Goal: Communication & Community: Answer question/provide support

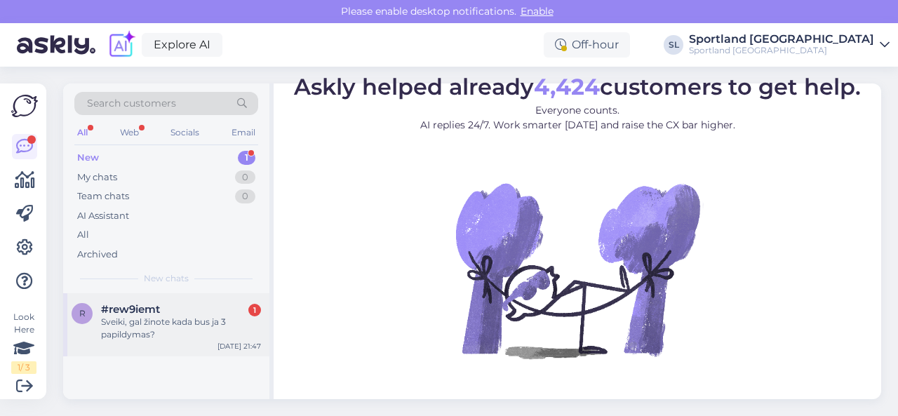
click at [174, 332] on div "Sveiki, gal žinote kada bus ja 3 papildymas?" at bounding box center [181, 328] width 160 height 25
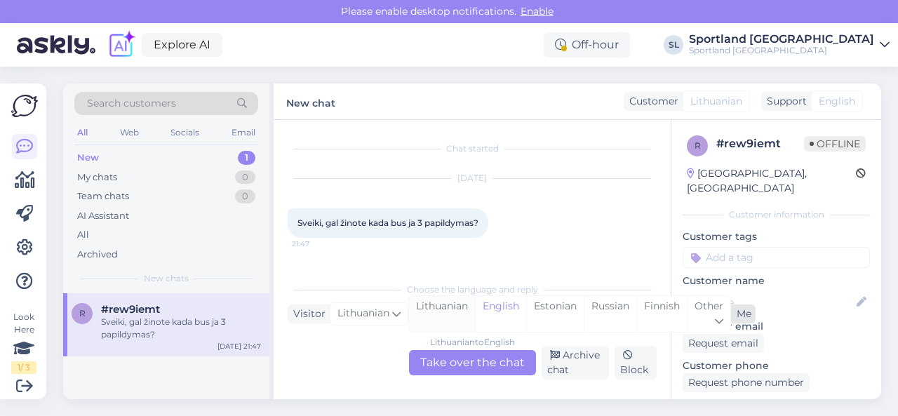
click at [449, 315] on div "Lithuanian" at bounding box center [442, 314] width 66 height 36
click at [463, 363] on div "Lithuanian to Lithuanian Take over the chat" at bounding box center [472, 362] width 127 height 25
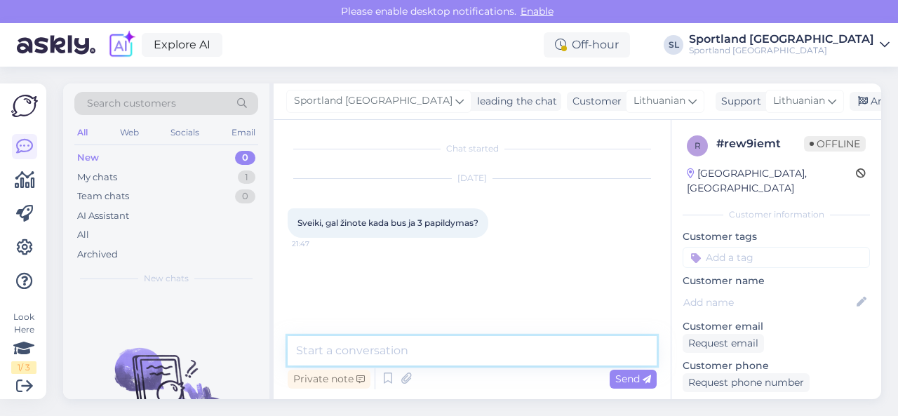
click at [411, 347] on textarea at bounding box center [472, 350] width 369 height 29
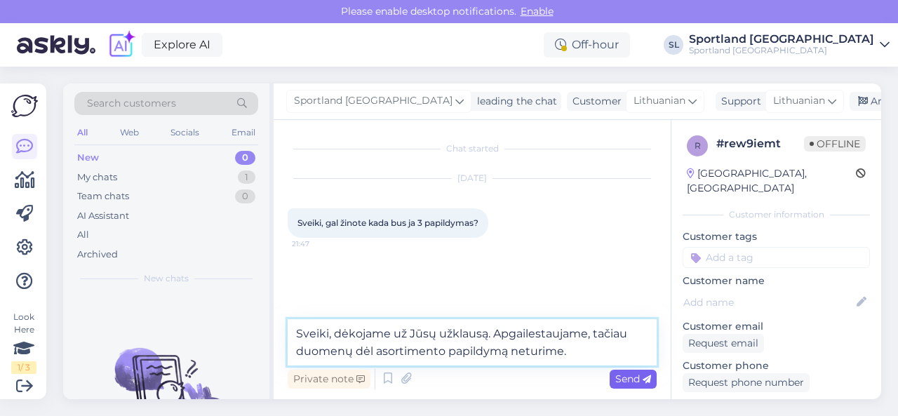
type textarea "Sveiki, dėkojame už Jūsų užklausą. Apgailestaujame, tačiau duomenų dėl asortime…"
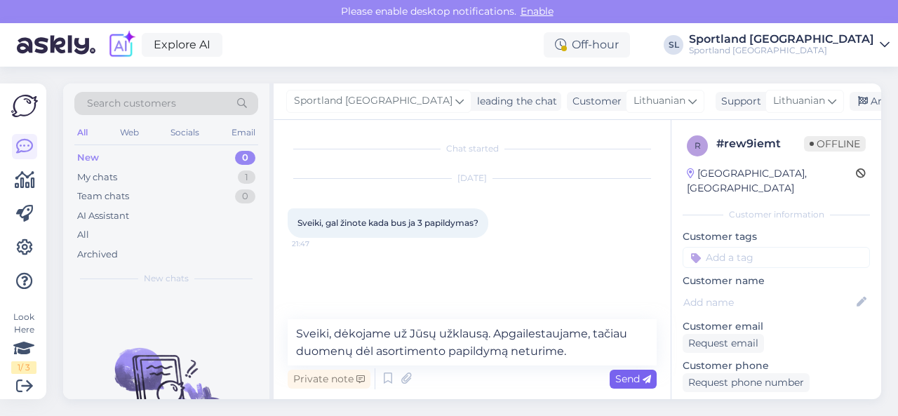
click at [618, 375] on span "Send" at bounding box center [633, 378] width 36 height 13
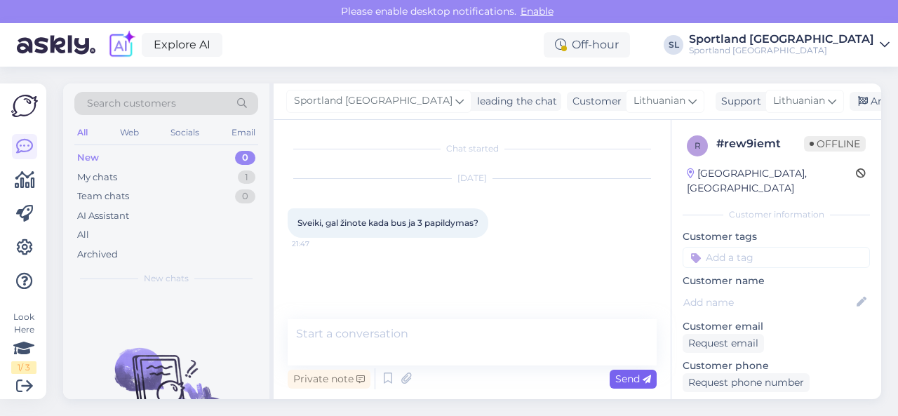
scroll to position [32, 0]
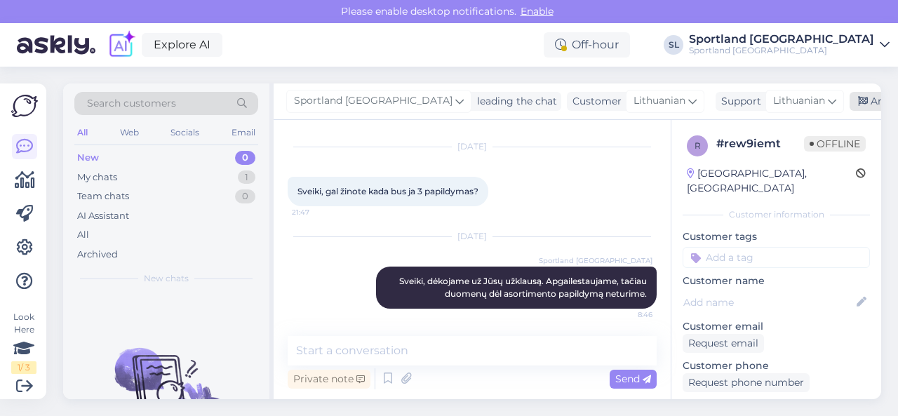
click at [849, 98] on div "Archive chat" at bounding box center [893, 101] width 88 height 19
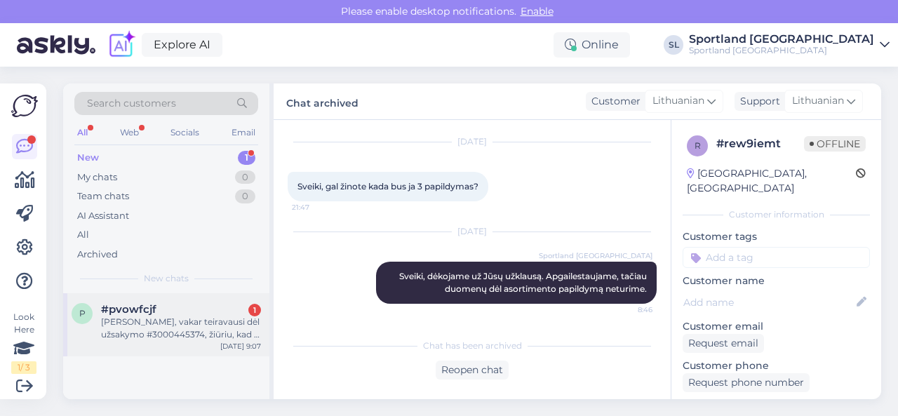
click at [196, 332] on div "[PERSON_NAME], vakar teiravausi dėl užsakymo #3000445374, žiūriu, kad ji vis da…" at bounding box center [181, 328] width 160 height 25
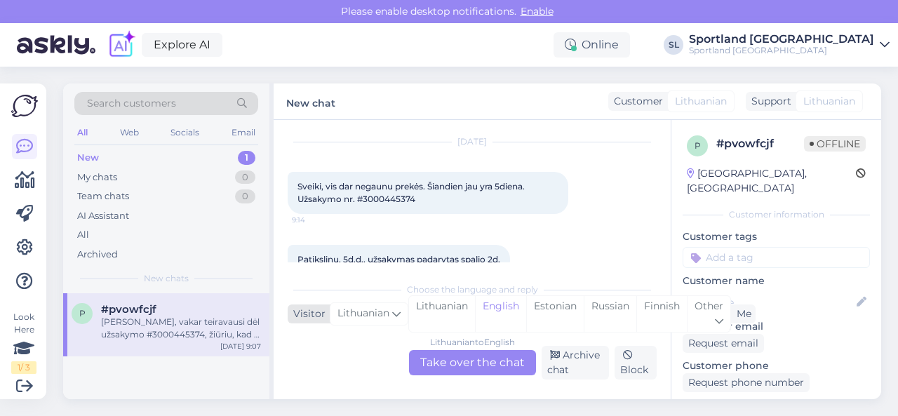
scroll to position [578, 0]
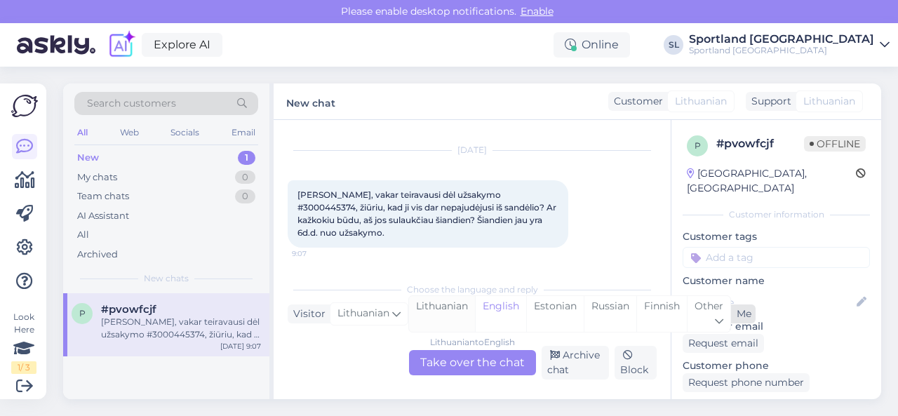
click at [459, 314] on div "Lithuanian" at bounding box center [442, 314] width 66 height 36
click at [442, 359] on div "Lithuanian to Lithuanian Take over the chat" at bounding box center [472, 362] width 127 height 25
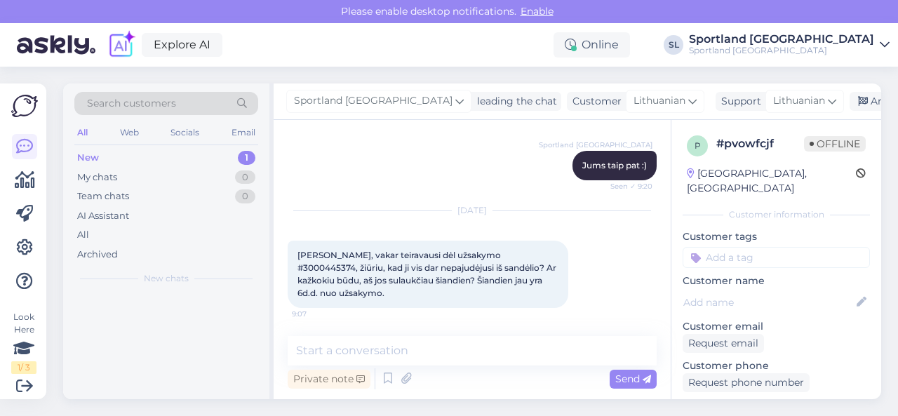
scroll to position [517, 0]
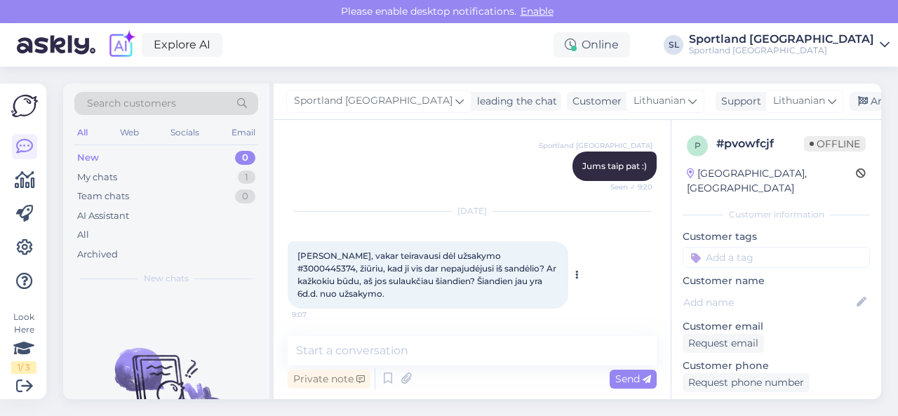
click at [484, 253] on span "[PERSON_NAME], vakar teiravausi dėl užsakymo #3000445374, žiūriu, kad ji vis da…" at bounding box center [427, 274] width 261 height 48
copy span "3000445374"
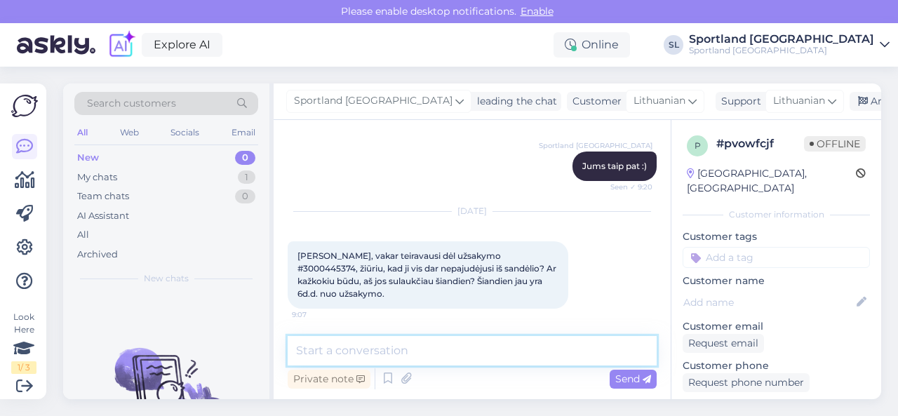
click at [391, 357] on textarea at bounding box center [472, 350] width 369 height 29
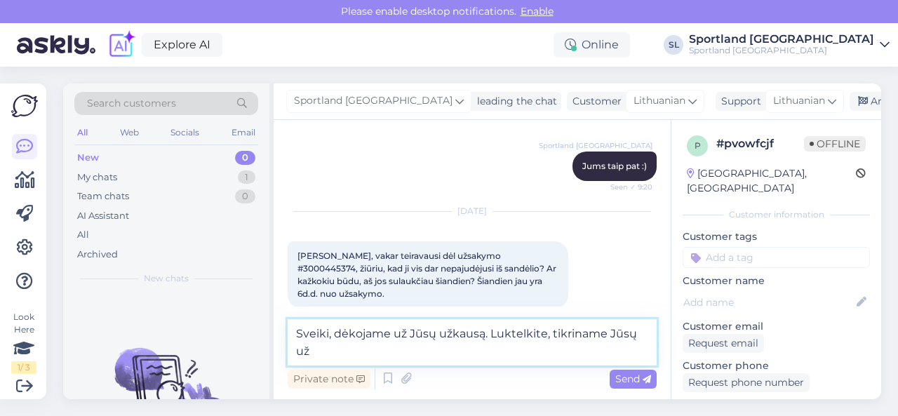
scroll to position [534, 0]
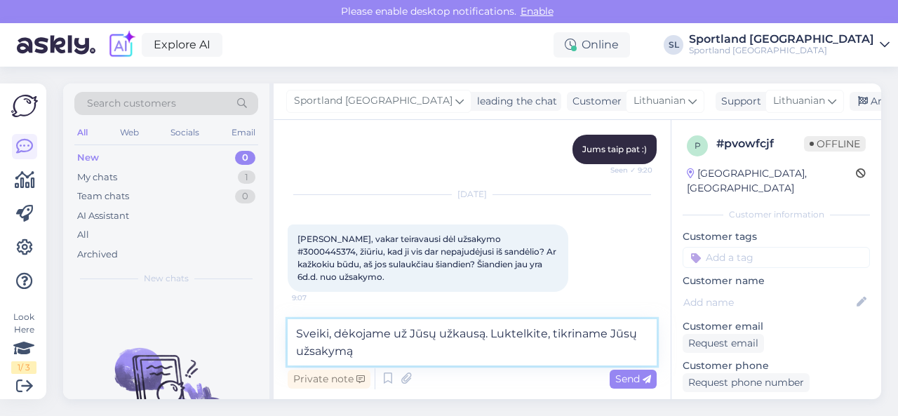
paste textarea "3000445374"
type textarea "Sveiki, dėkojame už Jūsų užkausą. Luktelkite, tikriname Jūsų užsakymą 300044537…"
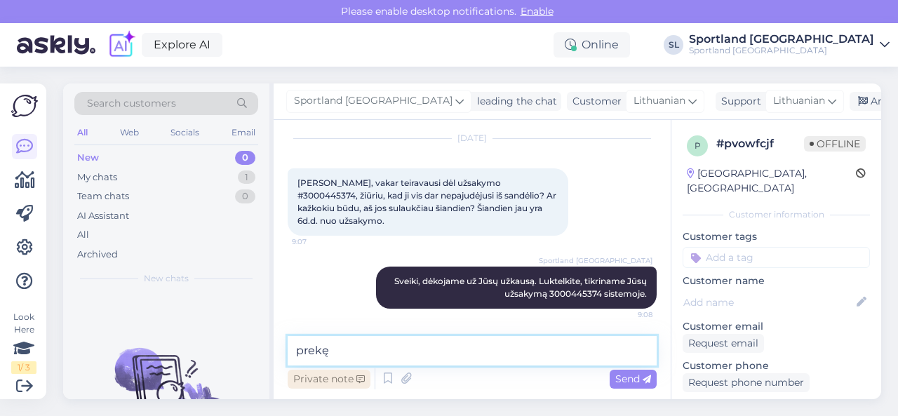
paste textarea "[PERSON_NAME] WOMEN'S VALKYRIE FLEECE-LINED RAIN JACKET SKU: 66145015350 Drabuž…"
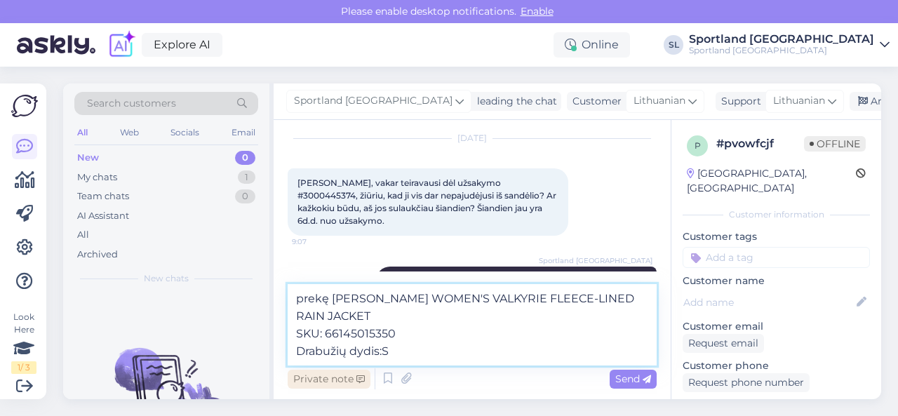
scroll to position [607, 0]
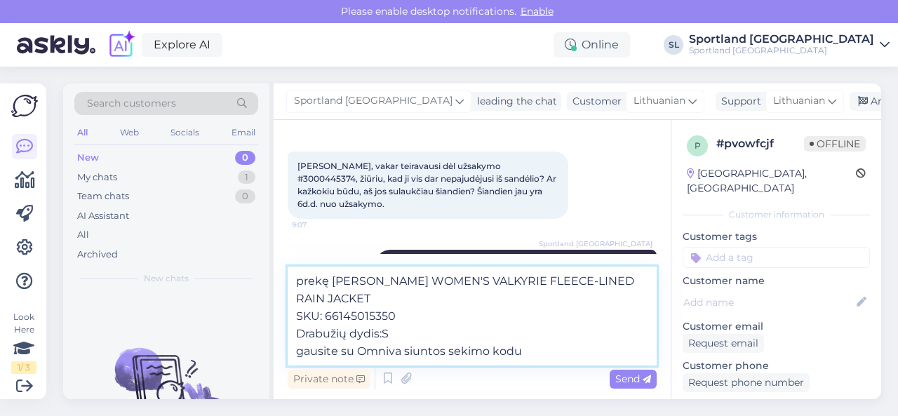
paste textarea "CC860011183EE"
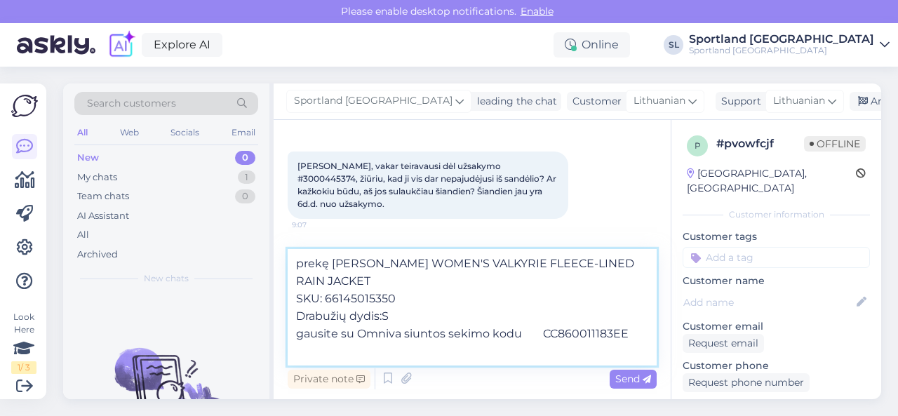
click at [325, 353] on textarea "prekę [PERSON_NAME] WOMEN'S VALKYRIE FLEECE-LINED RAIN JACKET SKU: 66145015350 …" at bounding box center [472, 307] width 369 height 116
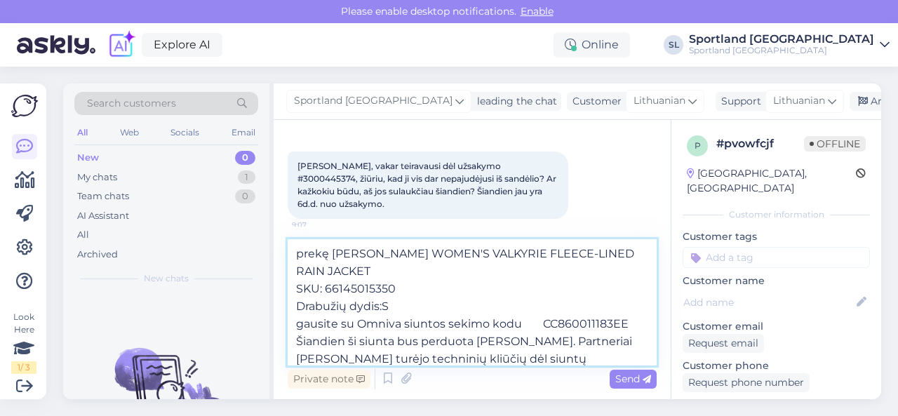
scroll to position [8, 0]
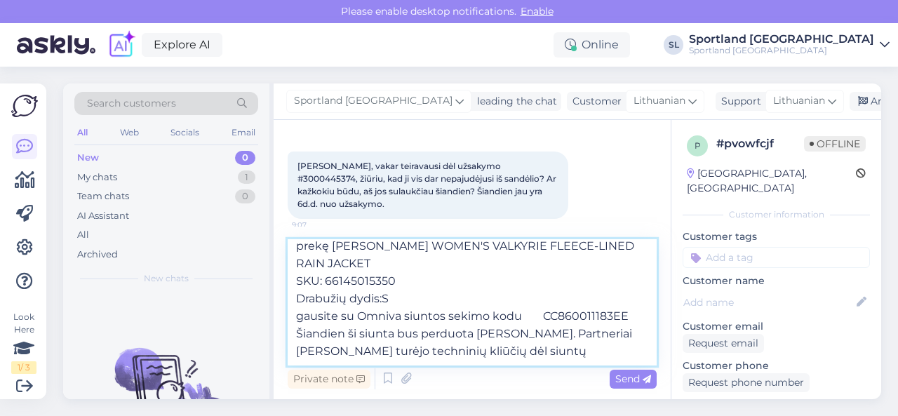
drag, startPoint x: 602, startPoint y: 359, endPoint x: 532, endPoint y: 359, distance: 69.4
click at [532, 359] on textarea "prekę [PERSON_NAME] WOMEN'S VALKYRIE FLEECE-LINED RAIN JACKET SKU: 66145015350 …" at bounding box center [472, 302] width 369 height 126
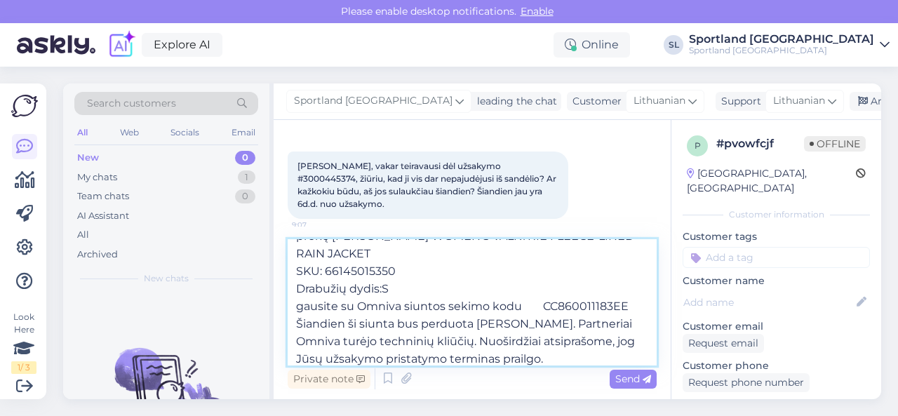
scroll to position [35, 0]
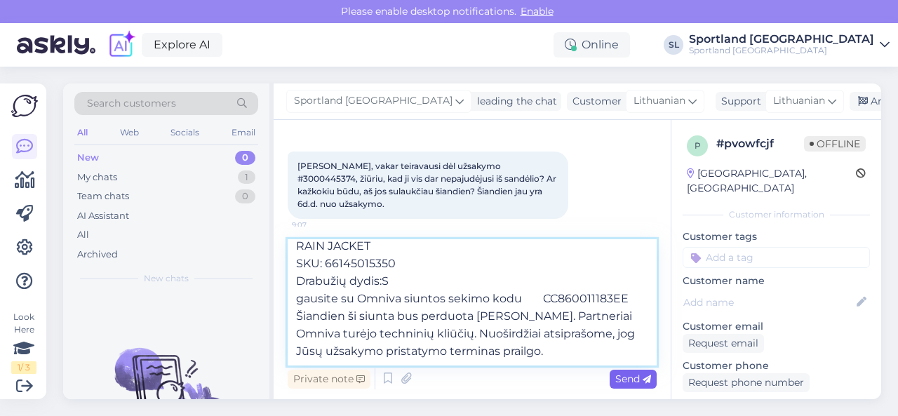
type textarea "prekę [PERSON_NAME] WOMEN'S VALKYRIE FLEECE-LINED RAIN JACKET SKU: 66145015350 …"
click at [630, 378] on span "Send" at bounding box center [633, 378] width 36 height 13
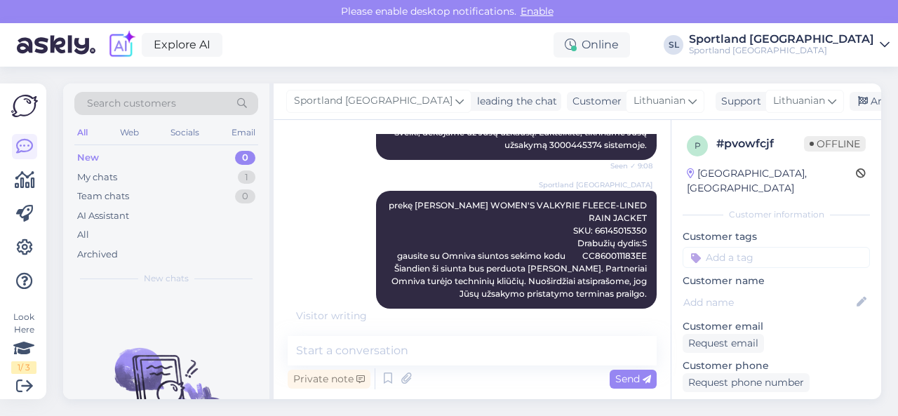
scroll to position [753, 0]
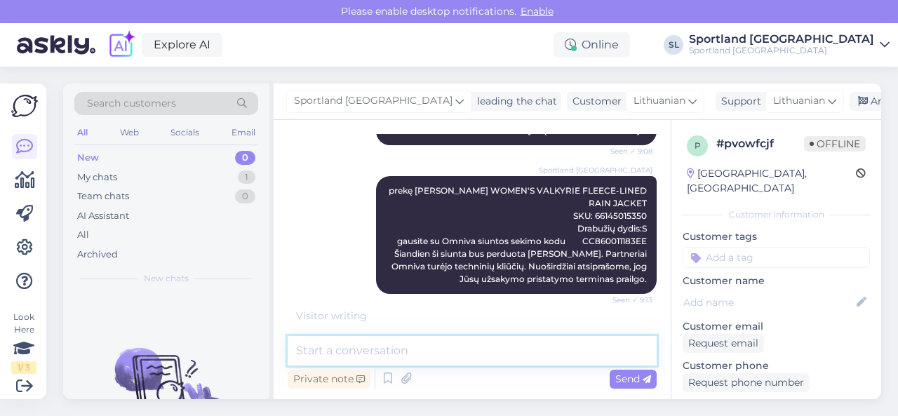
click at [444, 344] on textarea at bounding box center [472, 350] width 369 height 29
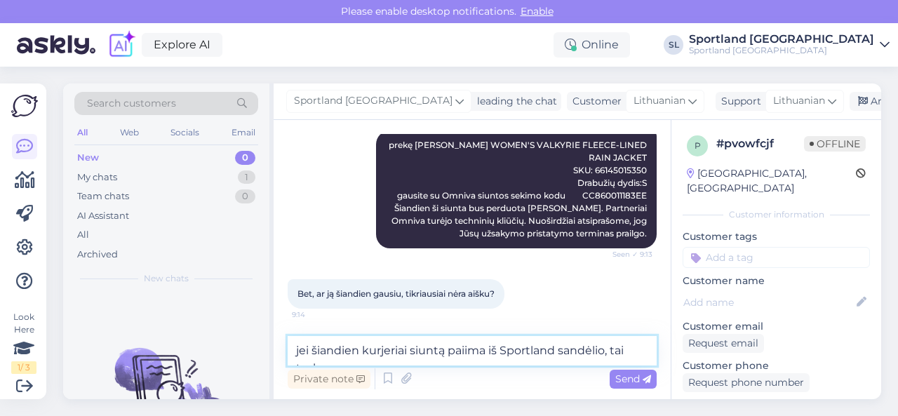
scroll to position [816, 0]
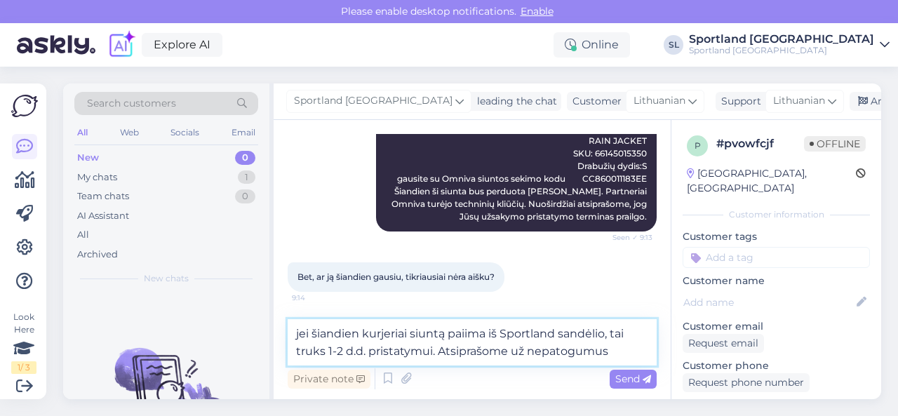
type textarea "jei šiandien kurjeriai siuntą paiima iš Sportland sandėlio, tai truks 1-2 d.d. …"
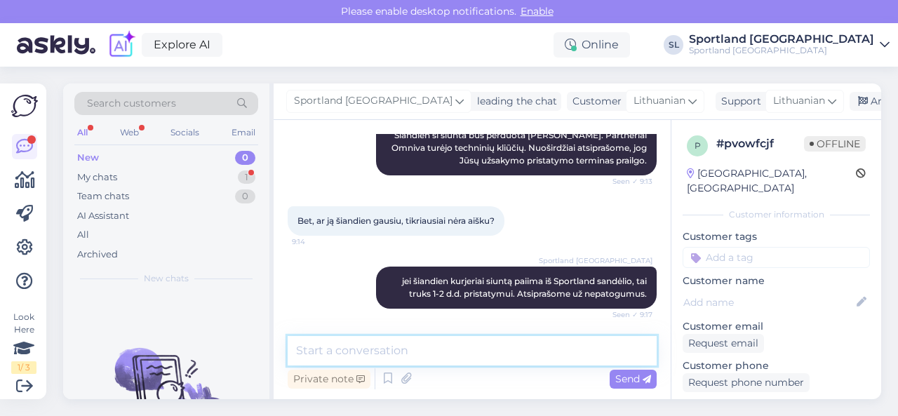
scroll to position [945, 0]
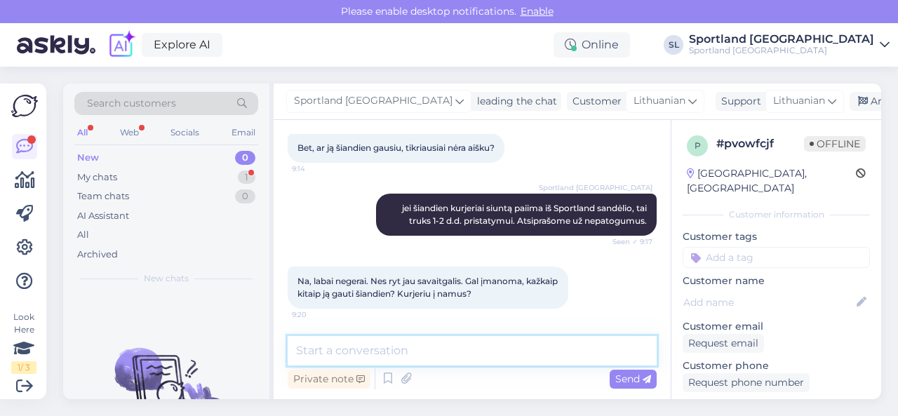
click at [366, 345] on textarea at bounding box center [472, 350] width 369 height 29
click at [489, 357] on textarea at bounding box center [472, 350] width 369 height 29
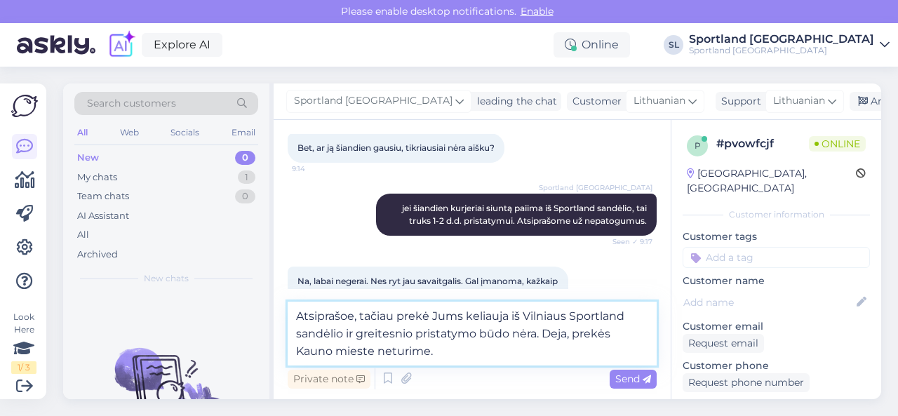
click at [347, 316] on textarea "Atsiprašoe, tačiau prekė Jums keliauja iš Vilniaus Sportland sandėlio ir greite…" at bounding box center [472, 334] width 369 height 64
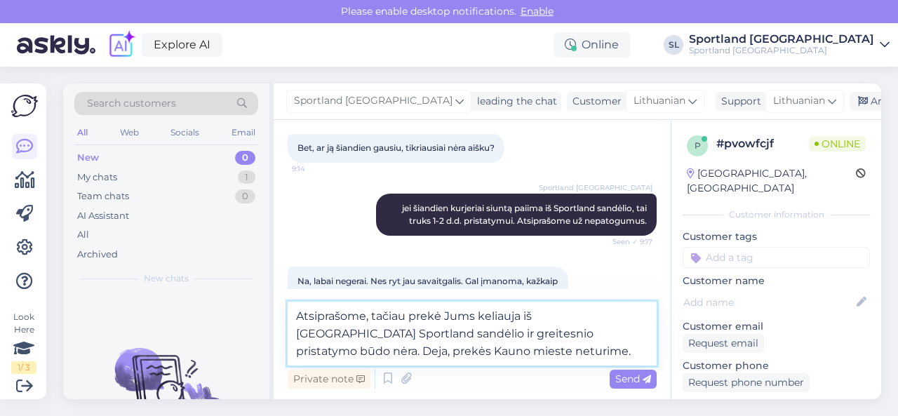
click at [484, 354] on textarea "Atsiprašome, tačiau prekė Jums keliauja iš [GEOGRAPHIC_DATA] Sportland sandėlio…" at bounding box center [472, 334] width 369 height 64
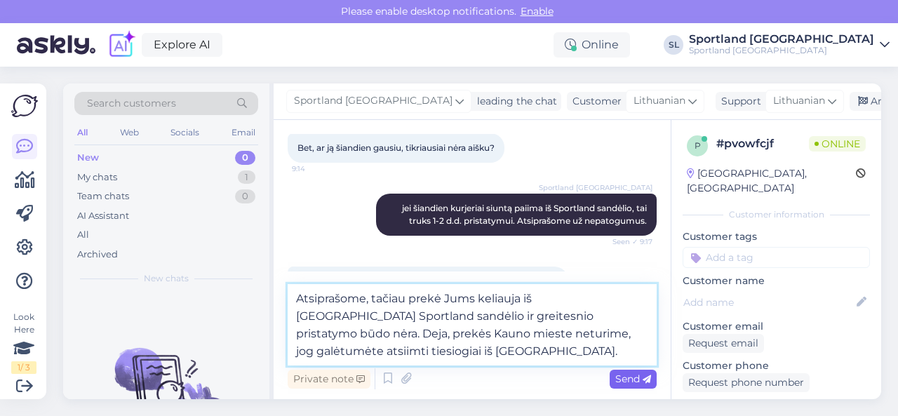
type textarea "Atsiprašome, tačiau prekė Jums keliauja iš [GEOGRAPHIC_DATA] Sportland sandėlio…"
click at [638, 380] on span "Send" at bounding box center [633, 378] width 36 height 13
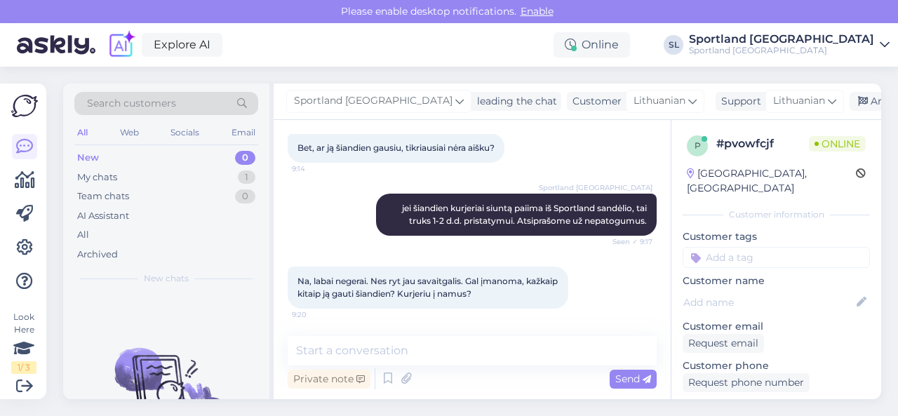
scroll to position [1043, 0]
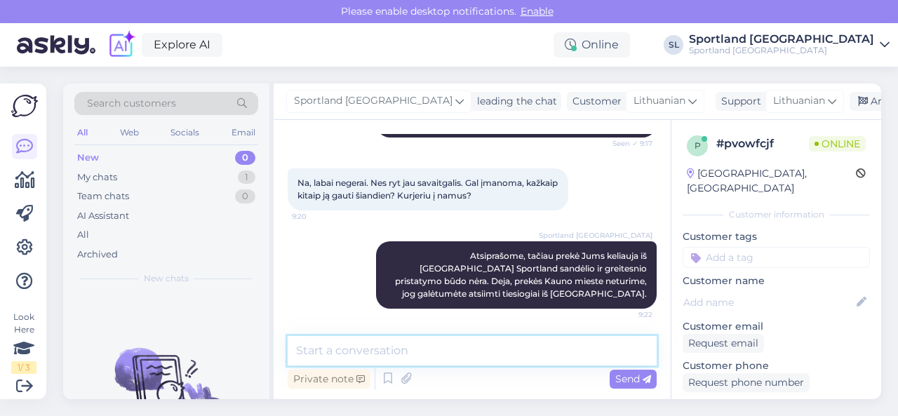
click at [552, 363] on textarea at bounding box center [472, 350] width 369 height 29
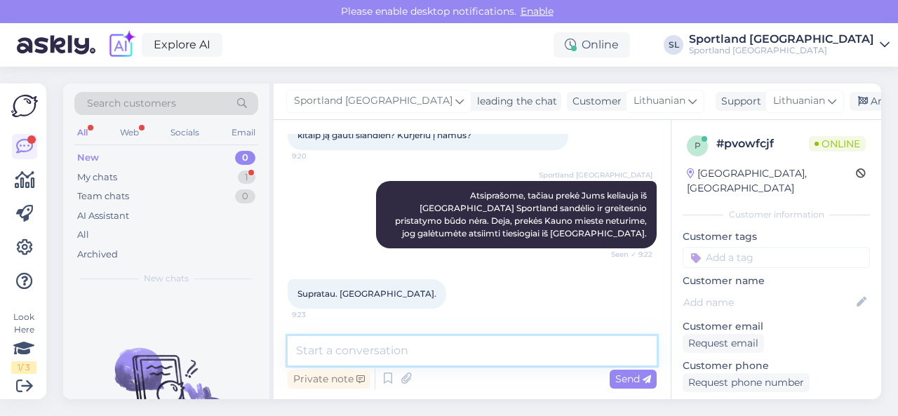
click at [462, 351] on textarea at bounding box center [472, 350] width 369 height 29
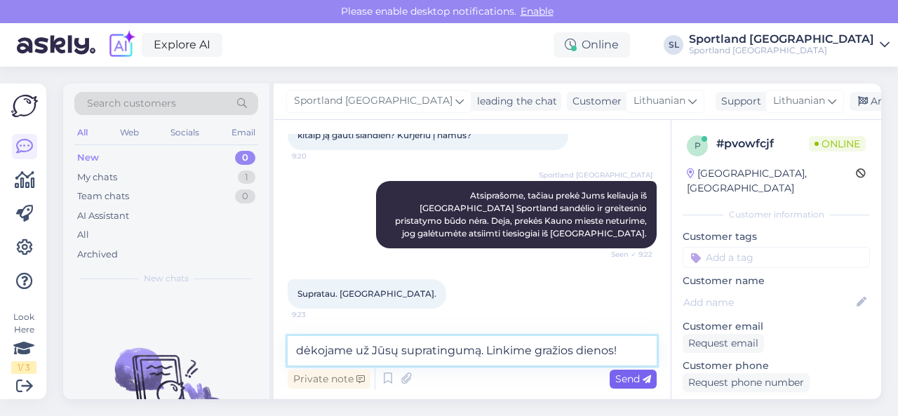
type textarea "dėkojame už Jūsų supratingumą. Linkime gražios dienos!"
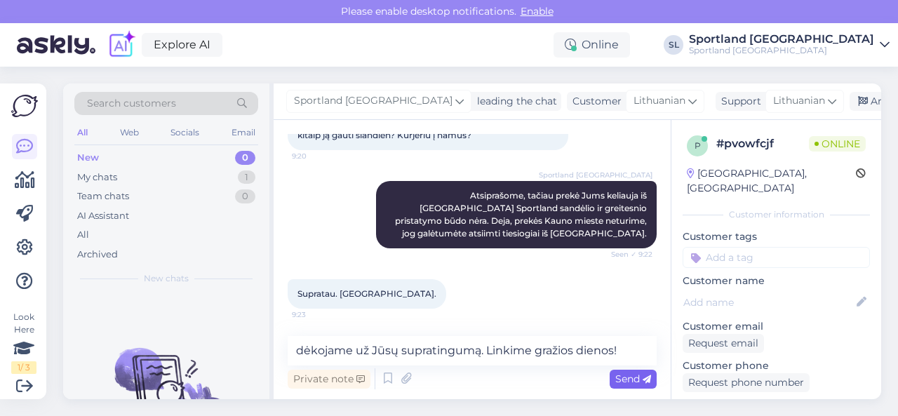
click at [634, 377] on span "Send" at bounding box center [633, 378] width 36 height 13
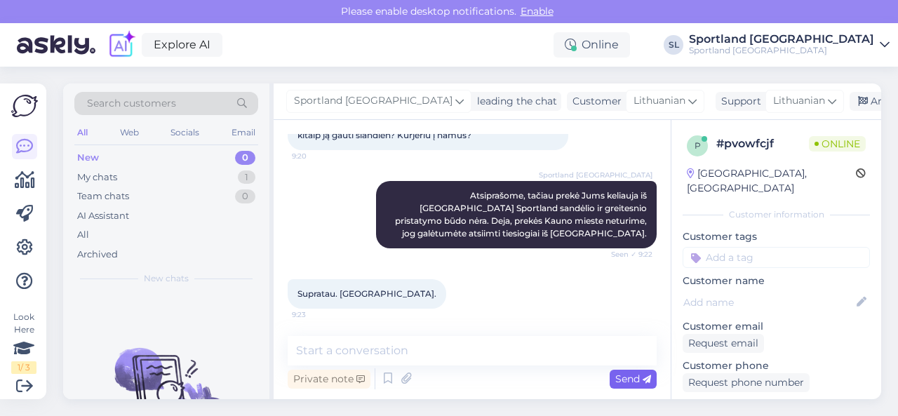
scroll to position [1164, 0]
